Goal: Information Seeking & Learning: Learn about a topic

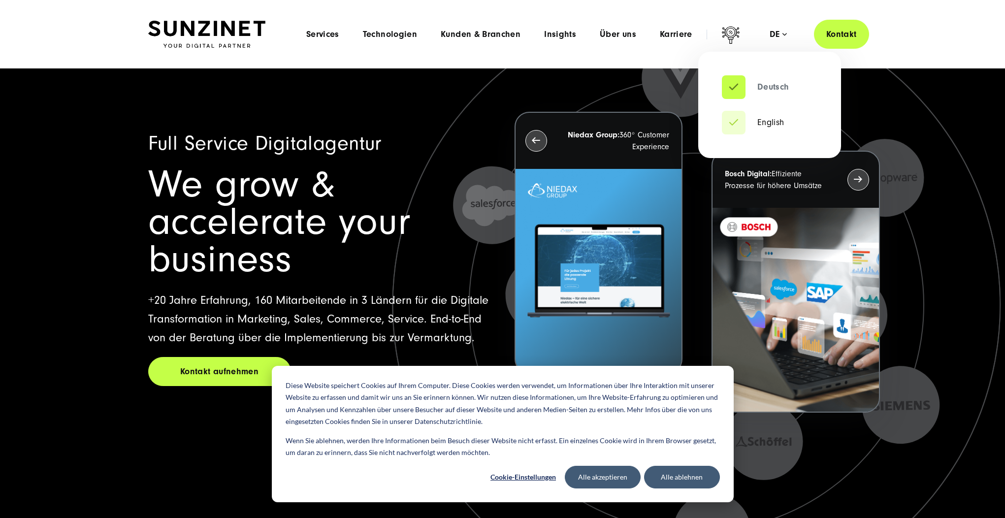
click at [772, 90] on link "Deutsch" at bounding box center [755, 87] width 67 height 10
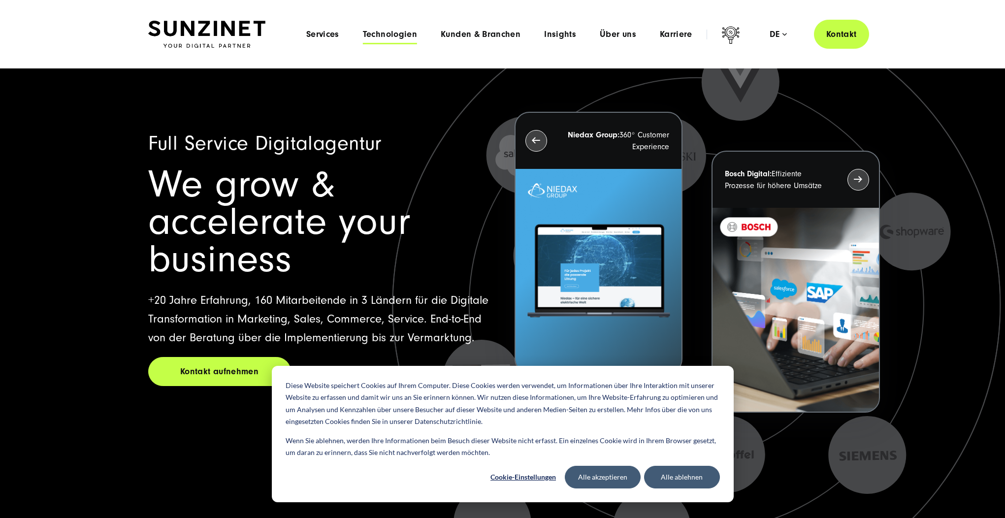
click at [379, 33] on span "Technologien" at bounding box center [390, 35] width 54 height 10
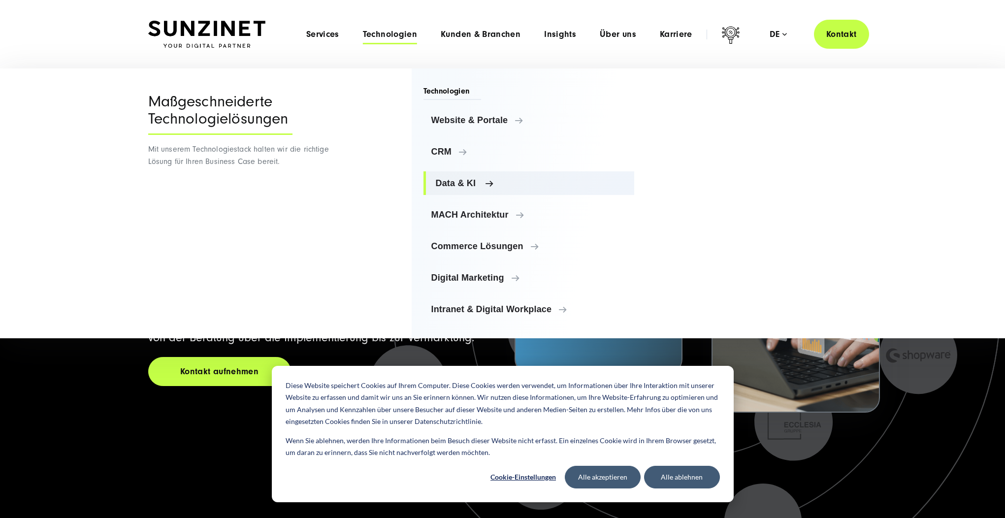
click at [443, 181] on span "Data & KI" at bounding box center [531, 183] width 191 height 10
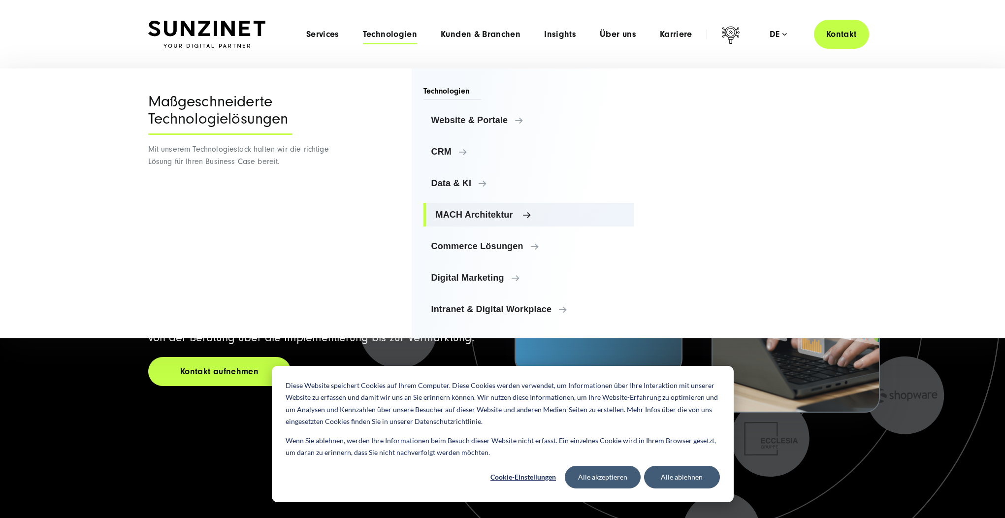
click at [449, 214] on span "MACH Architektur" at bounding box center [531, 215] width 191 height 10
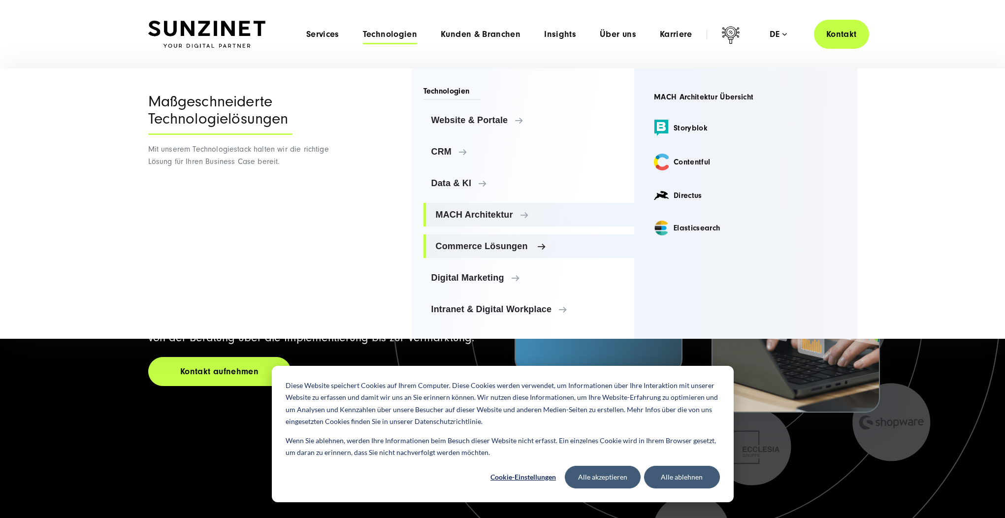
click at [463, 244] on span "Commerce Lösungen" at bounding box center [531, 246] width 191 height 10
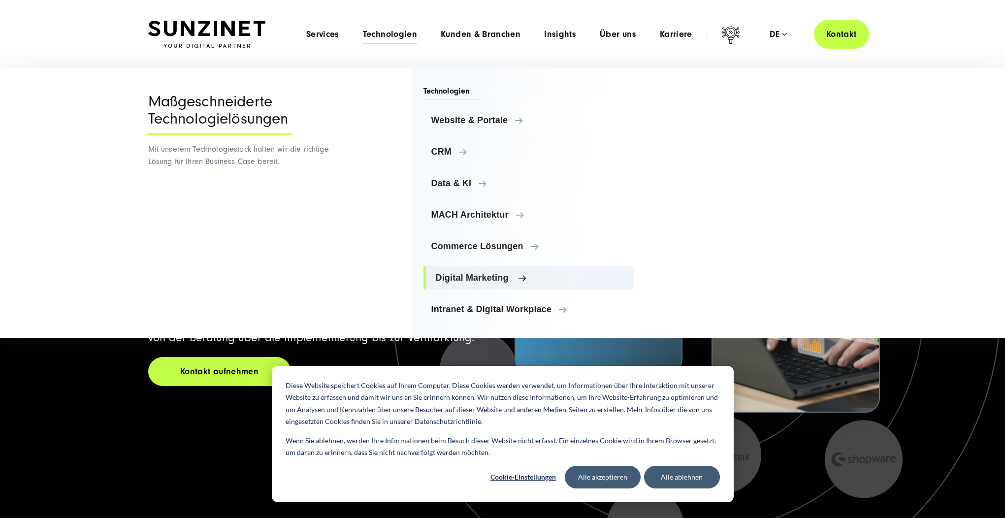
click at [470, 277] on span "Digital Marketing" at bounding box center [531, 278] width 191 height 10
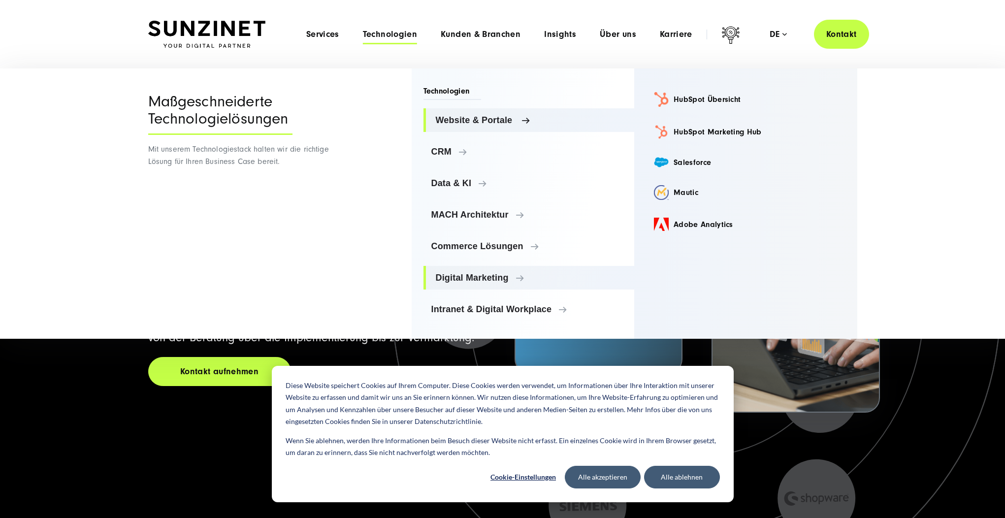
click at [452, 119] on span "Website & Portale" at bounding box center [531, 120] width 191 height 10
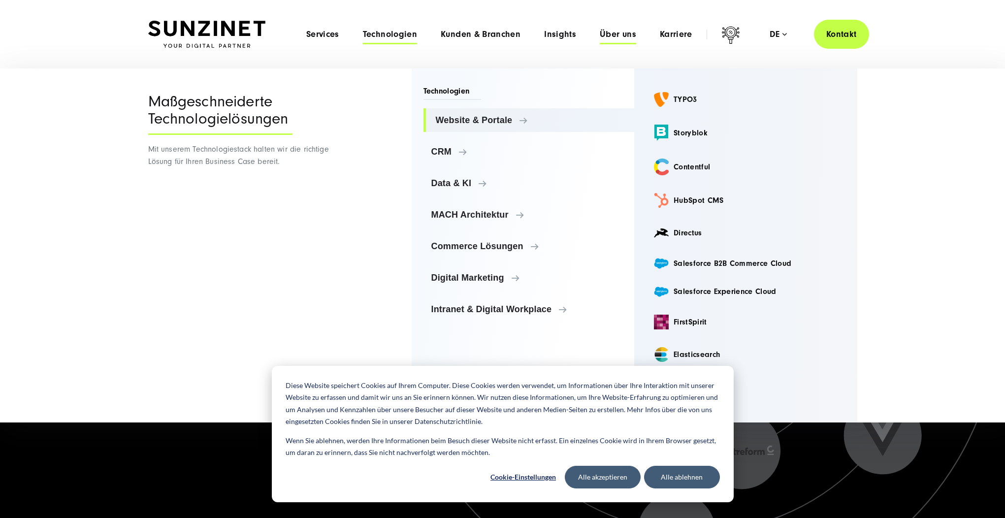
click at [616, 35] on span "Über uns" at bounding box center [618, 35] width 36 height 10
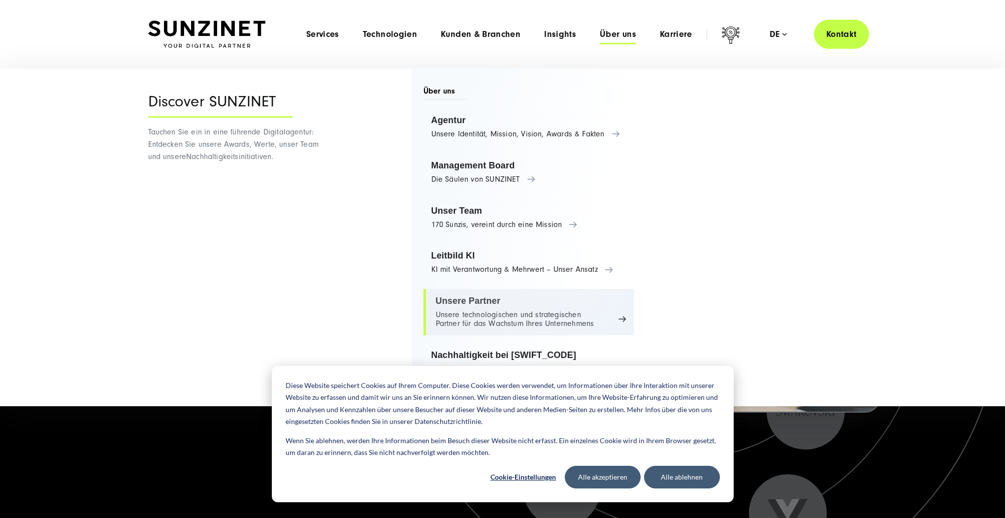
click at [520, 312] on link "Unsere Partner Unsere technologischen und strategischen Partner für das Wachstu…" at bounding box center [528, 312] width 211 height 46
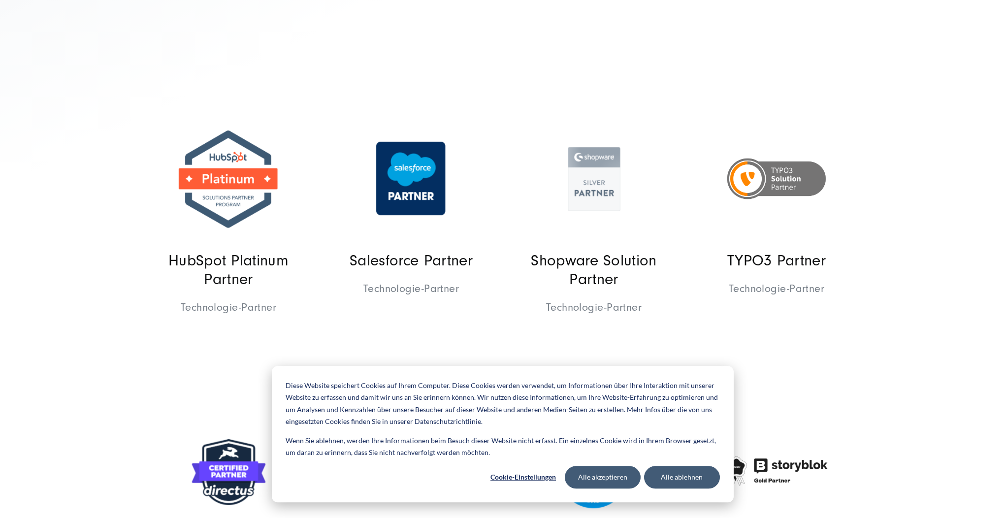
scroll to position [386, 0]
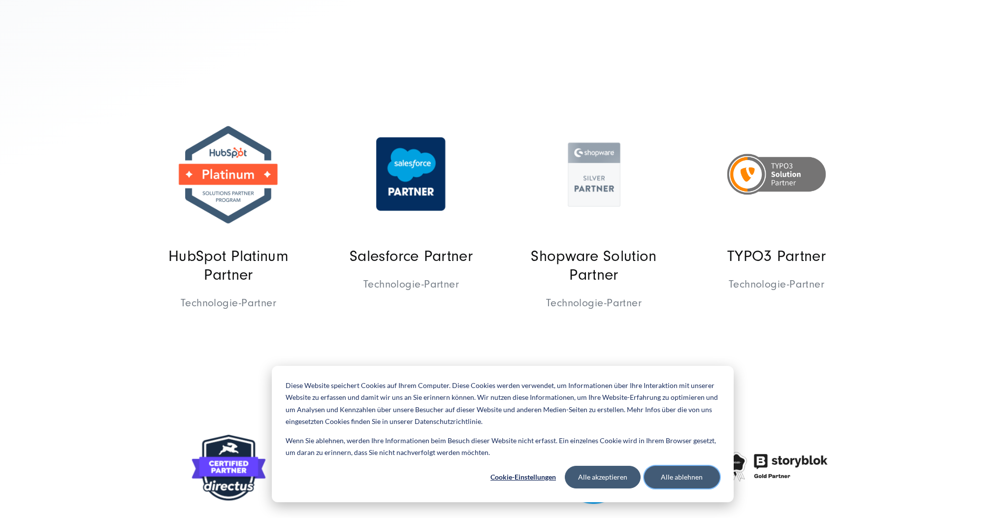
click at [676, 473] on button "Alle ablehnen" at bounding box center [682, 477] width 76 height 23
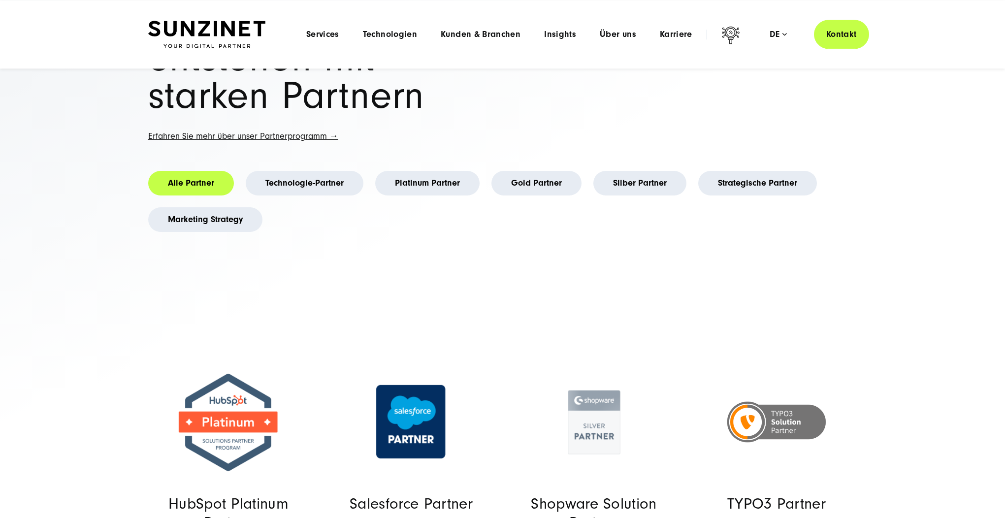
scroll to position [0, 0]
